Goal: Information Seeking & Learning: Learn about a topic

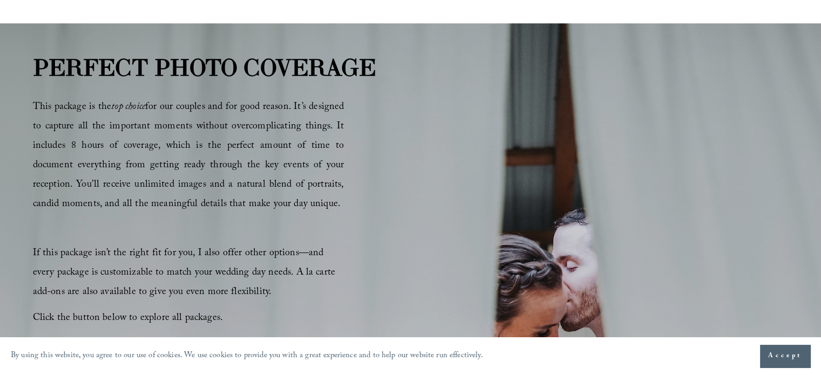
scroll to position [590, 0]
click at [357, 61] on strong "PERFECT PHOTO COVERAGE" at bounding box center [204, 67] width 343 height 29
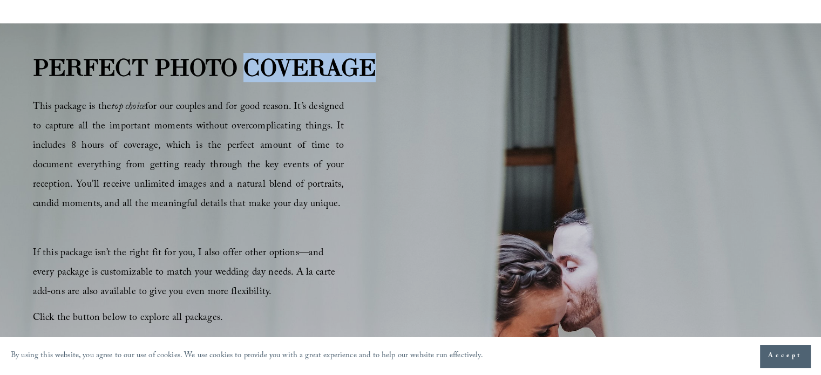
click at [357, 61] on strong "PERFECT PHOTO COVERAGE" at bounding box center [204, 67] width 343 height 29
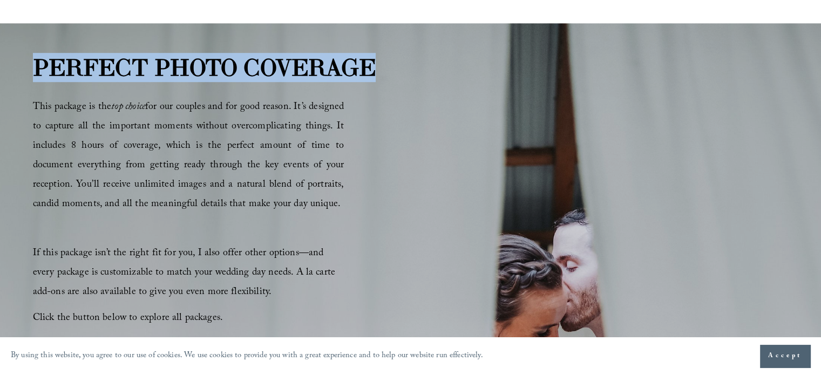
click at [357, 61] on strong "PERFECT PHOTO COVERAGE" at bounding box center [204, 67] width 343 height 29
copy div "PERFECT PHOTO COVERAGE"
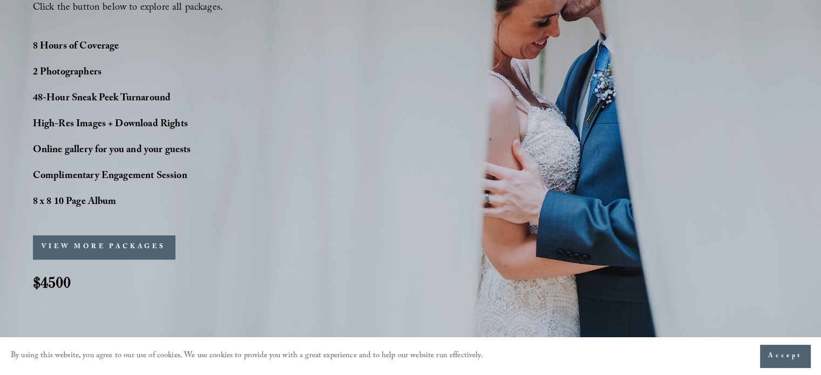
scroll to position [891, 0]
